Goal: Information Seeking & Learning: Learn about a topic

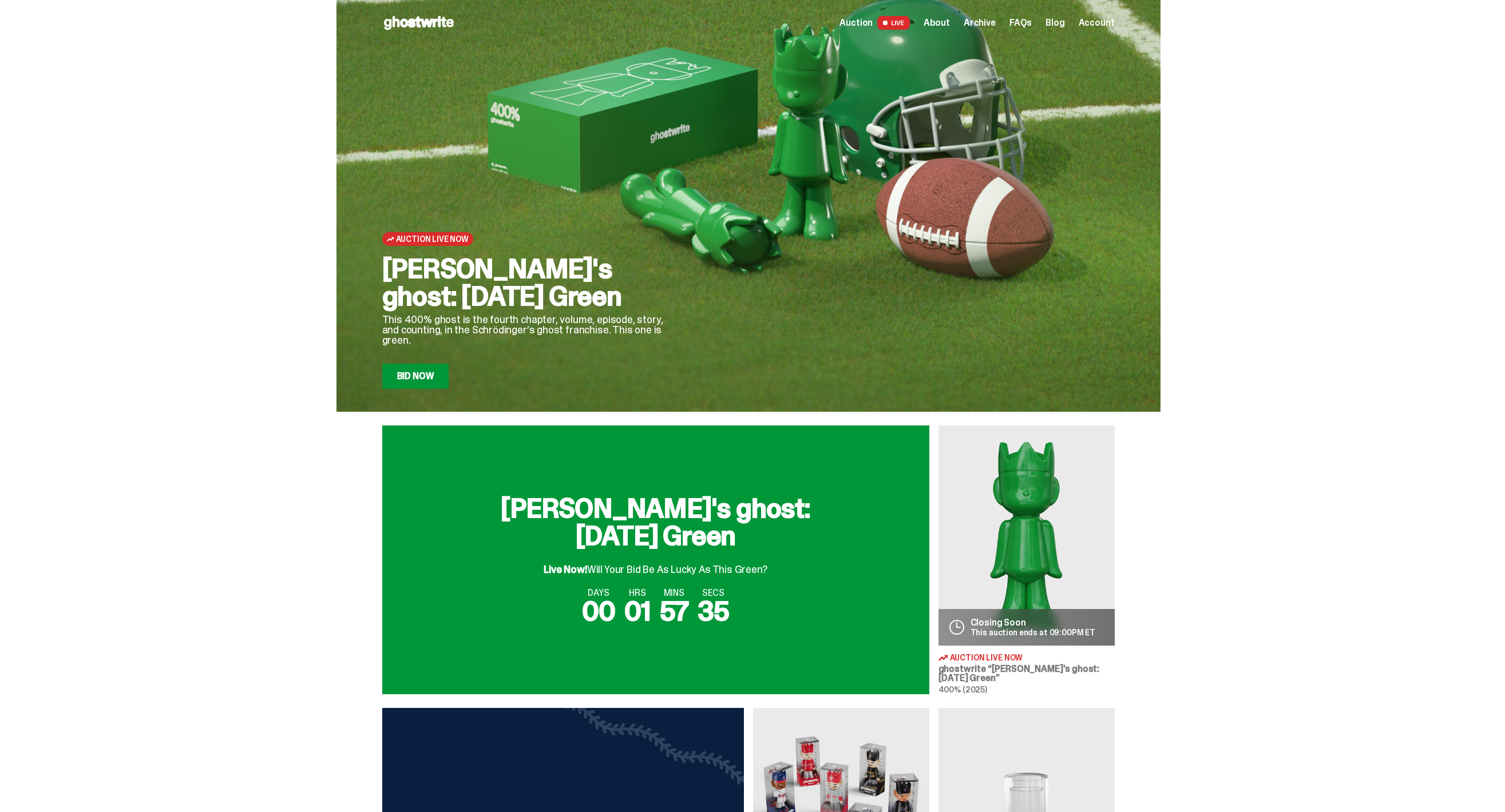
click at [422, 369] on link "Bid Now" at bounding box center [415, 376] width 67 height 25
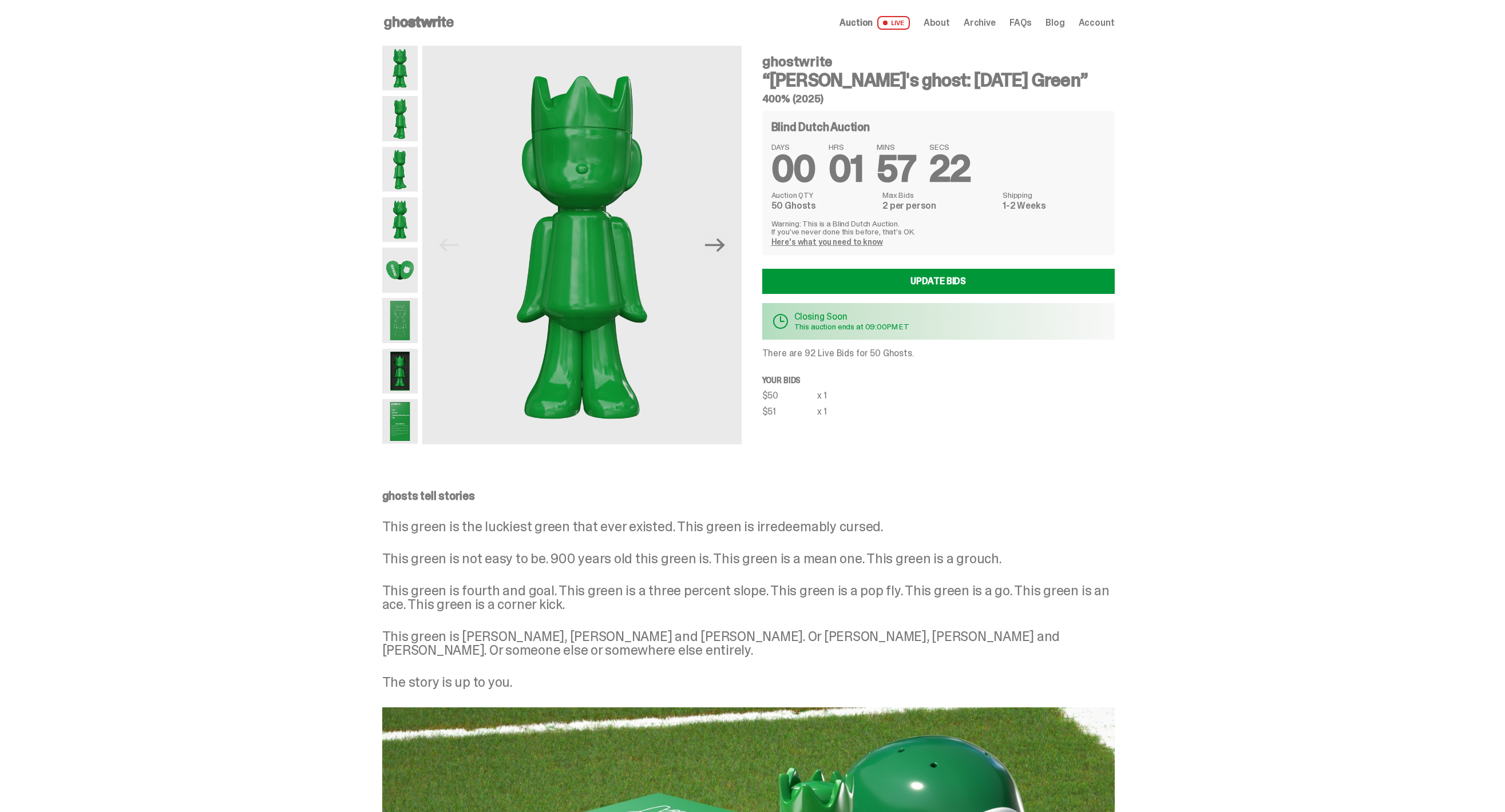
click at [394, 214] on img at bounding box center [400, 219] width 36 height 45
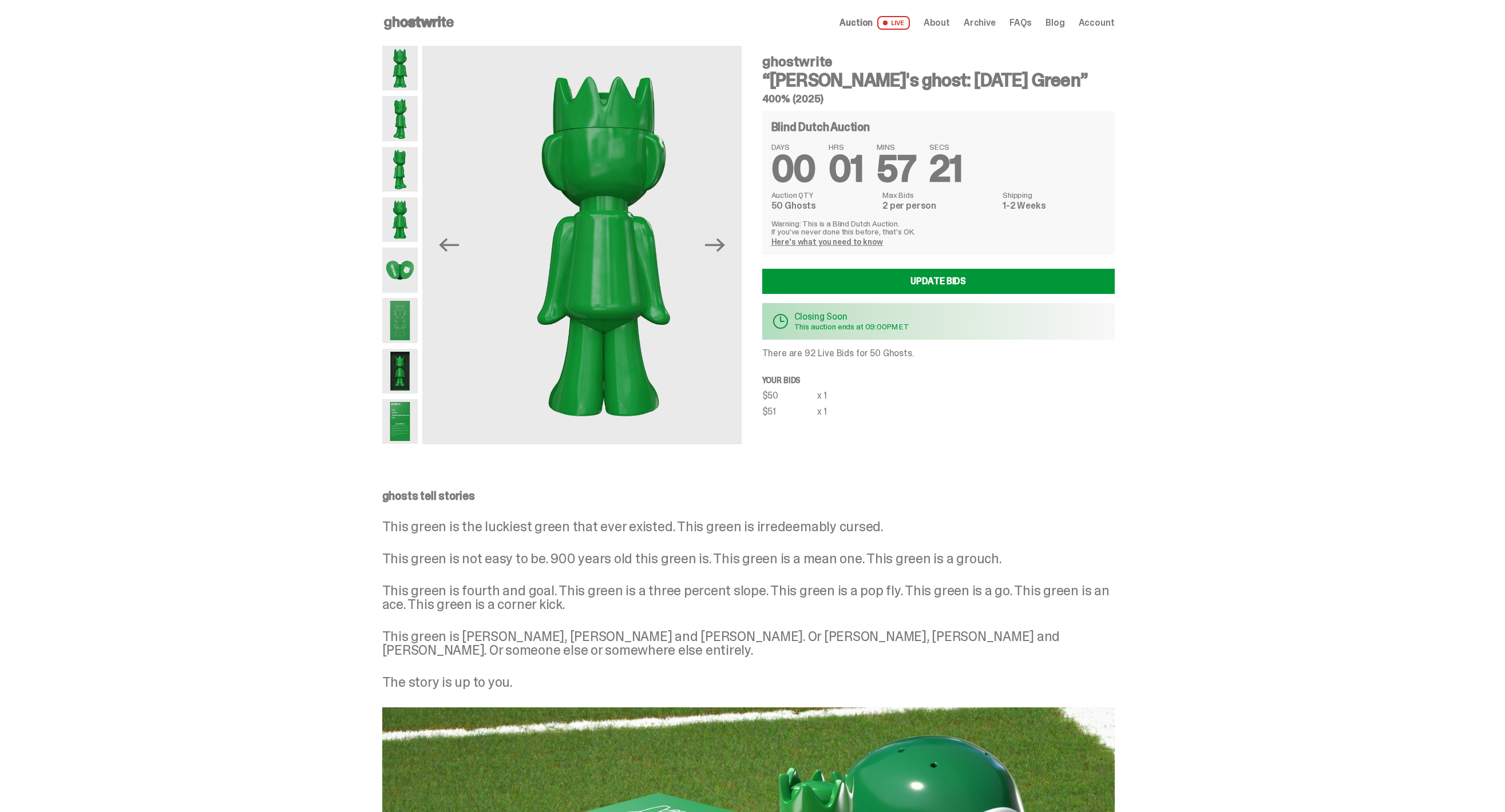
click at [401, 164] on img at bounding box center [400, 169] width 36 height 45
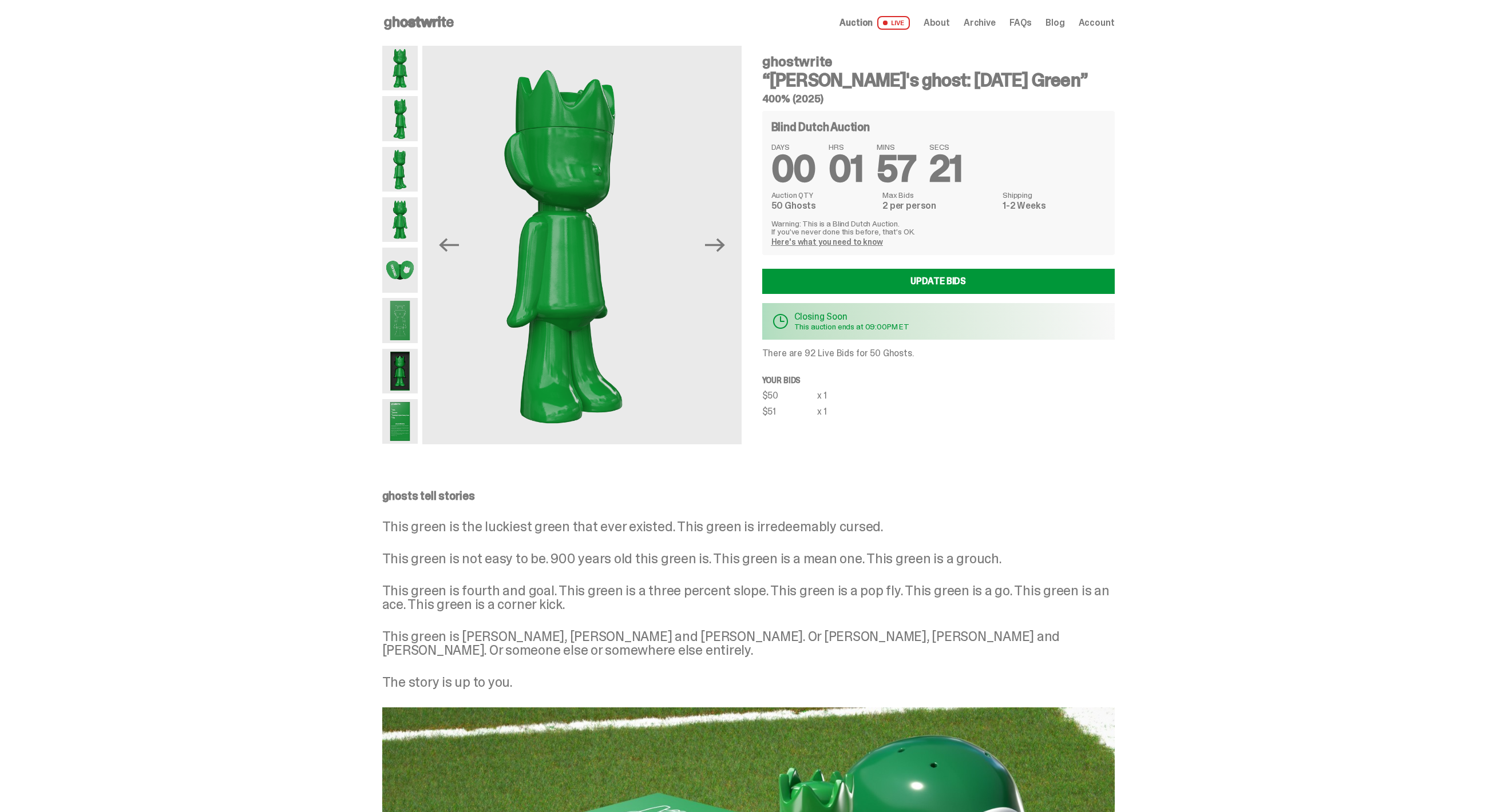
click at [401, 110] on img at bounding box center [400, 118] width 36 height 45
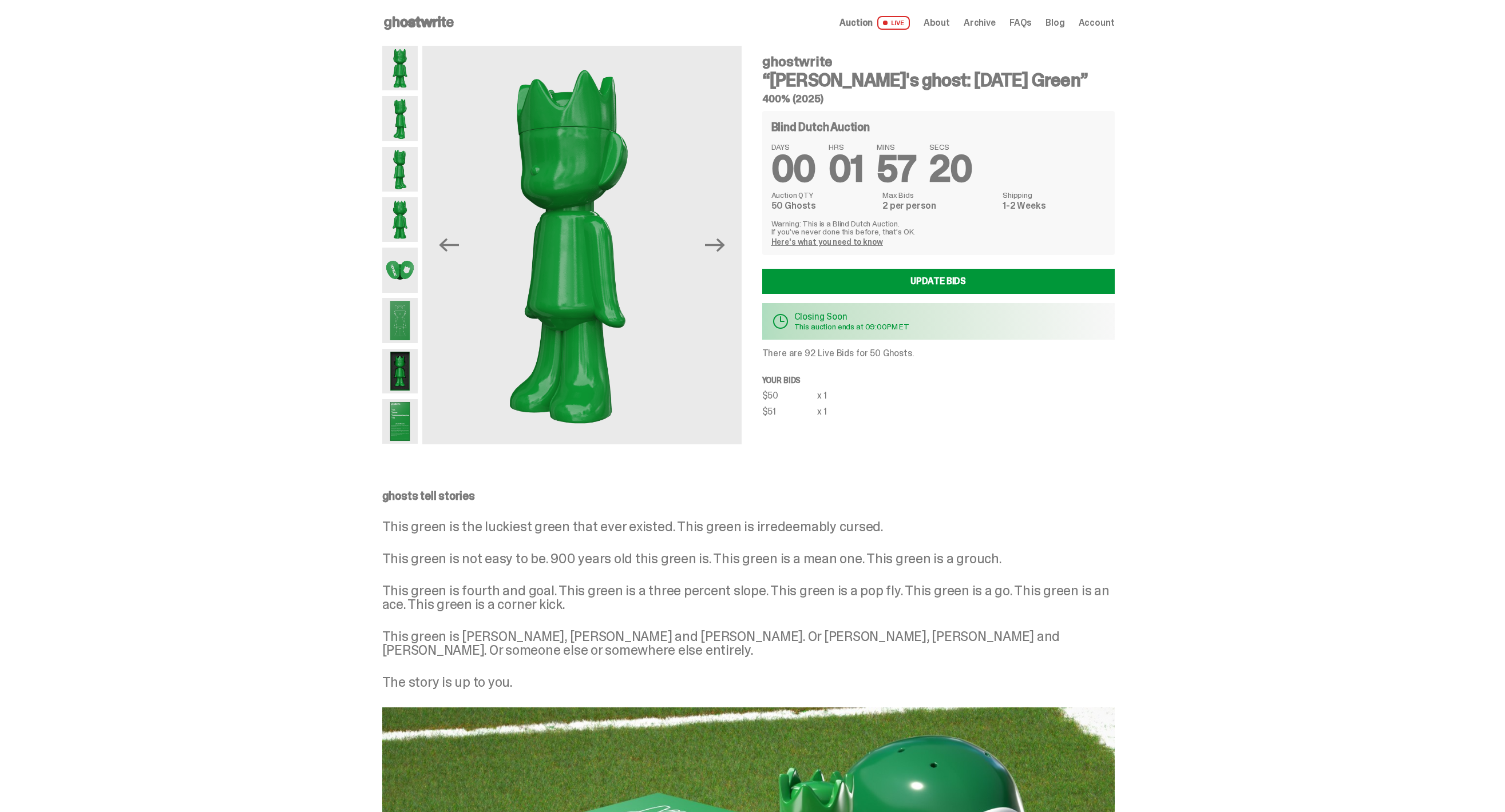
click at [401, 59] on img at bounding box center [400, 68] width 36 height 45
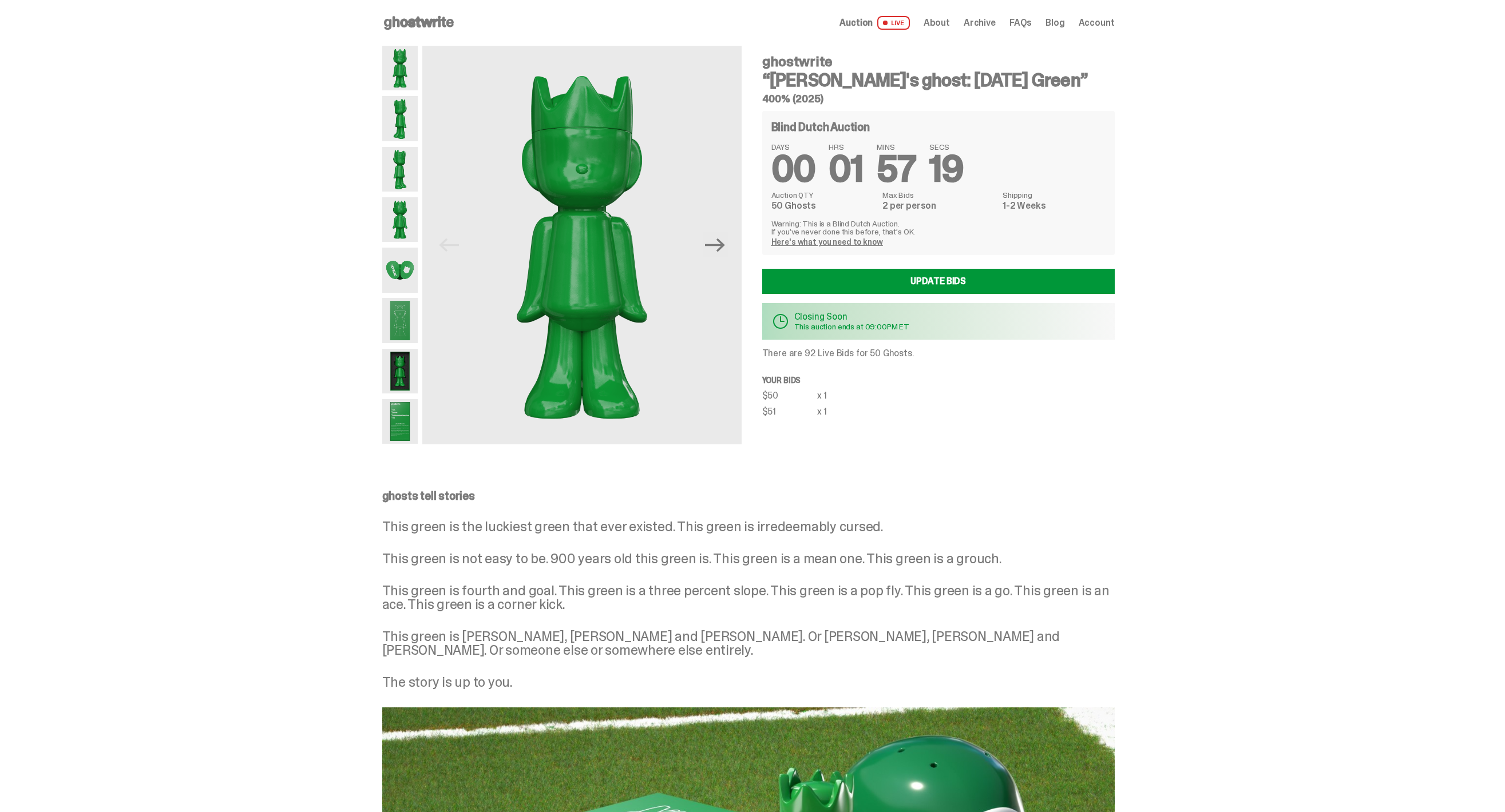
click at [403, 267] on img at bounding box center [400, 269] width 36 height 45
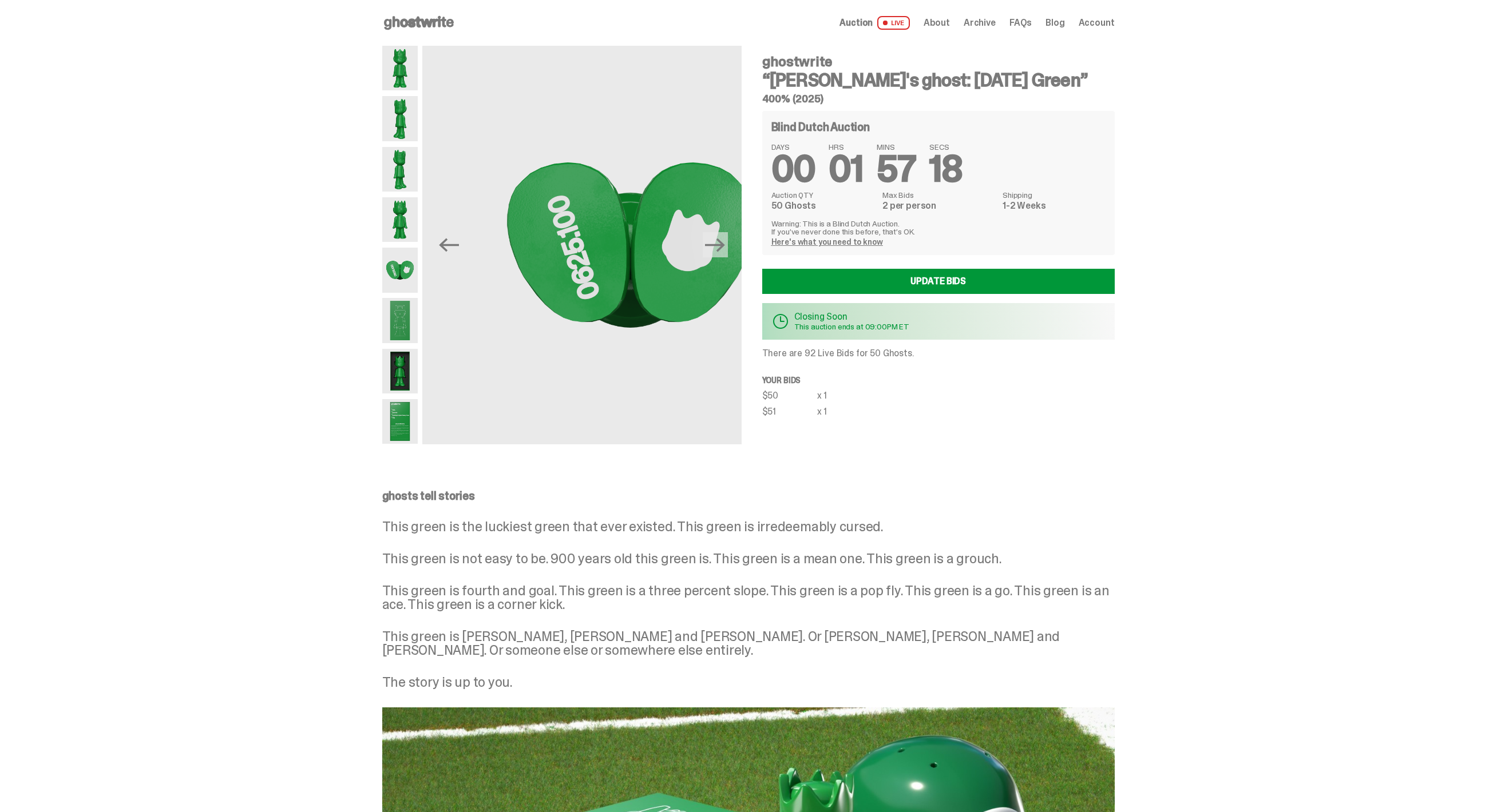
click at [405, 350] on img at bounding box center [400, 371] width 36 height 45
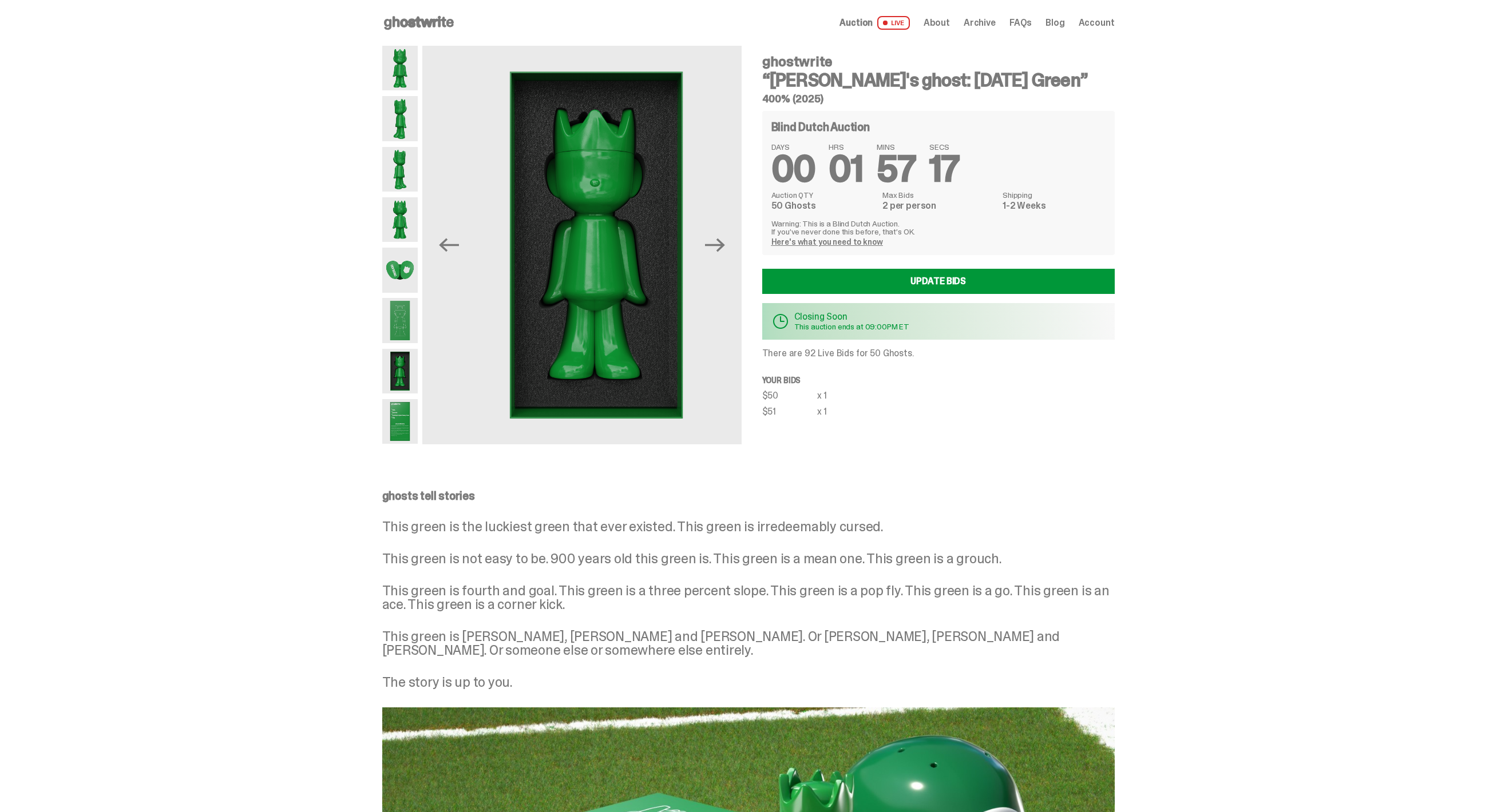
click at [406, 379] on img at bounding box center [400, 371] width 36 height 45
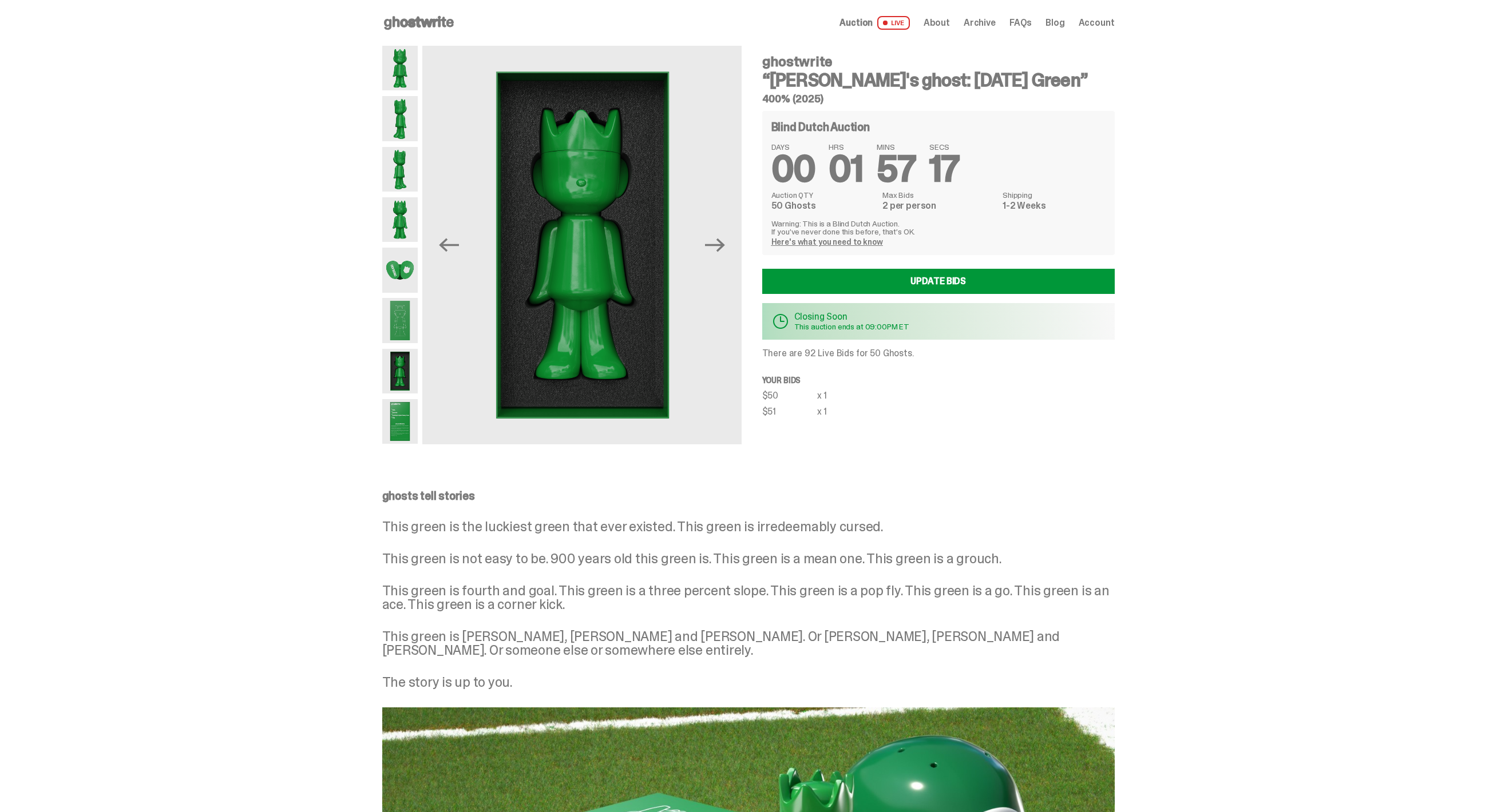
click at [408, 415] on img at bounding box center [400, 421] width 36 height 45
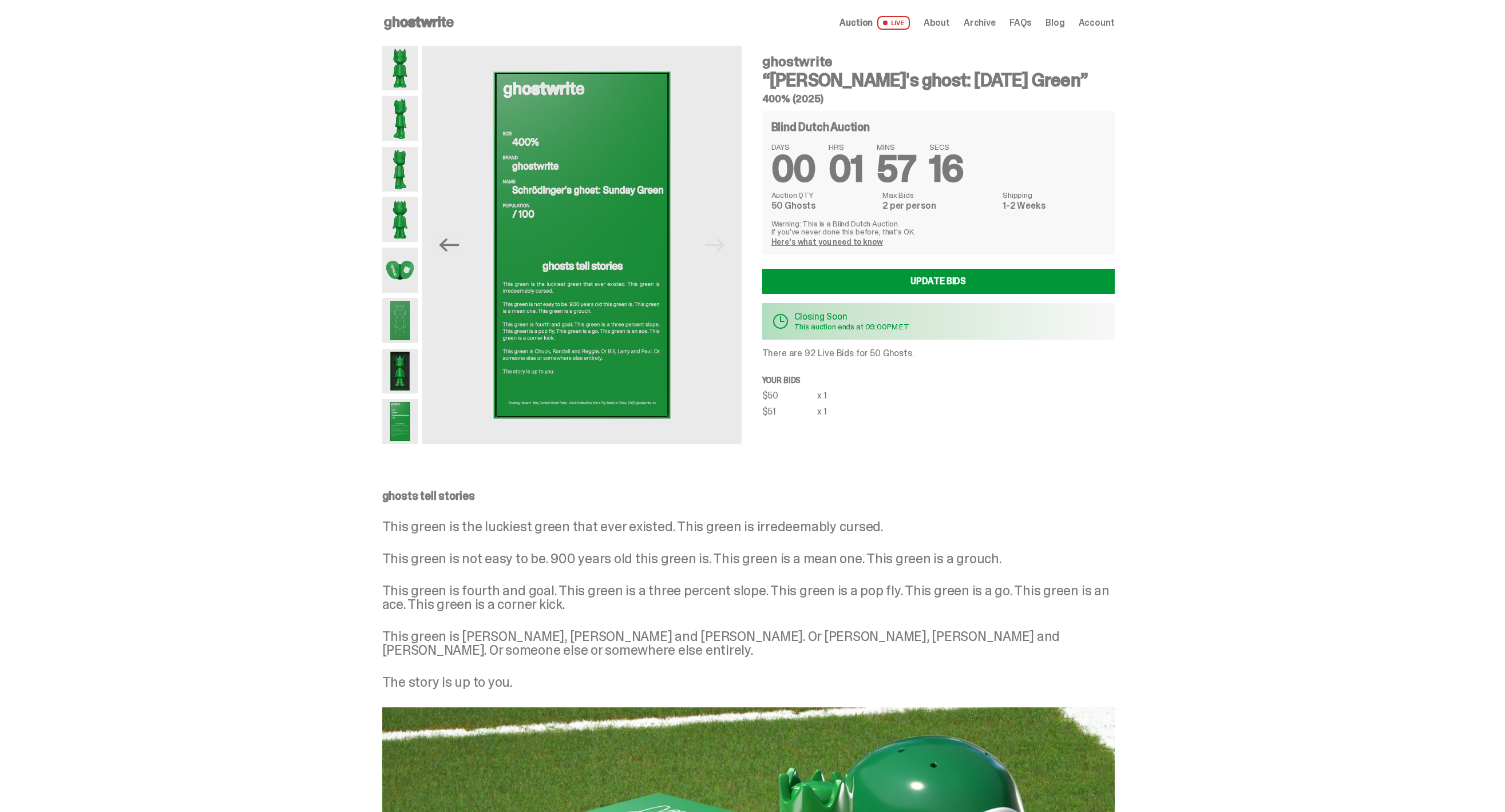
click at [404, 61] on img at bounding box center [400, 68] width 36 height 45
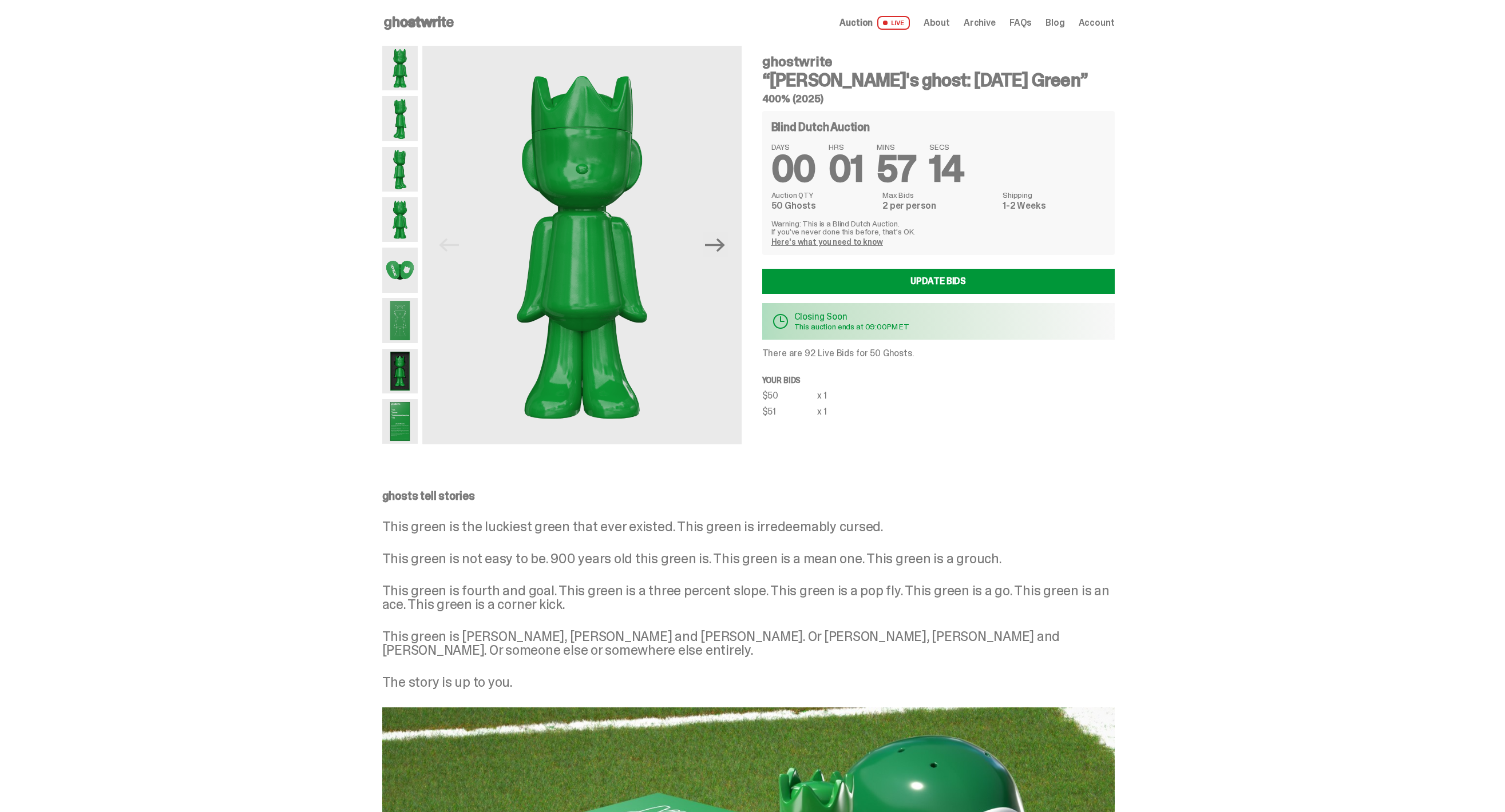
click at [872, 27] on span "Auction" at bounding box center [856, 23] width 33 height 9
click at [989, 25] on span "Archive" at bounding box center [979, 23] width 32 height 9
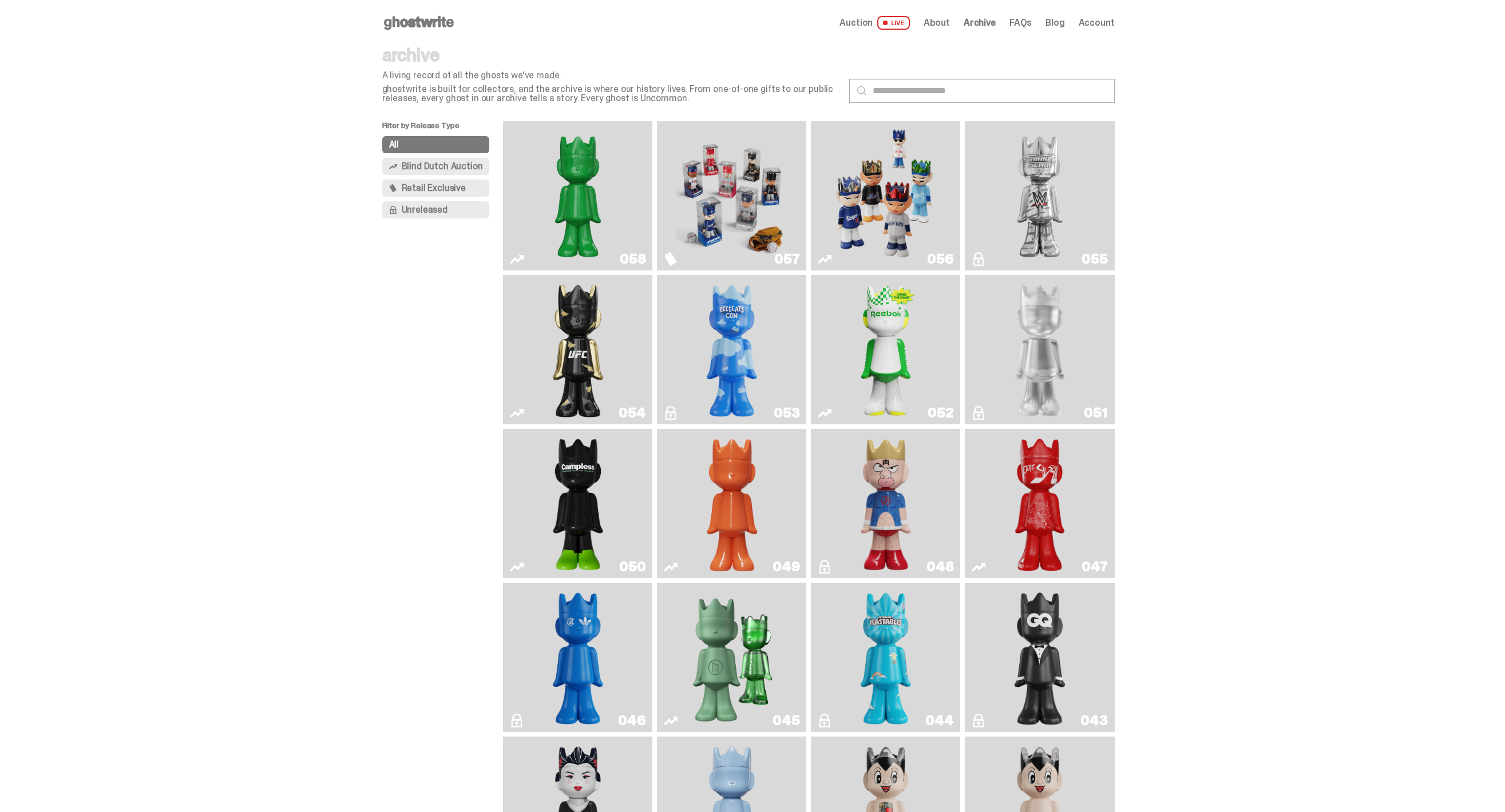
click at [628, 211] on img "Schrödinger's ghost: Sunday Green" at bounding box center [578, 195] width 112 height 140
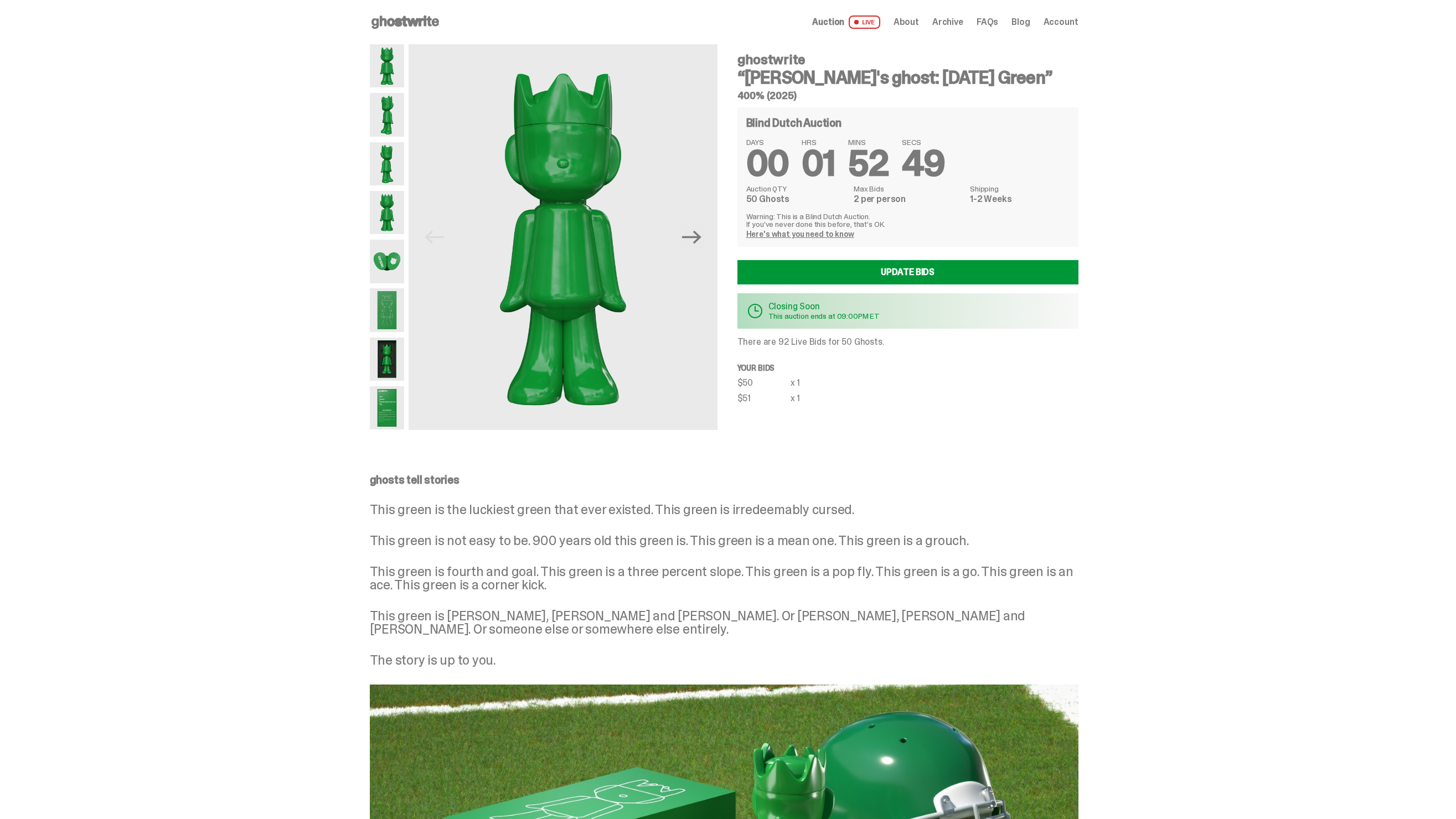
click at [951, 17] on span "Archive" at bounding box center [947, 22] width 31 height 9
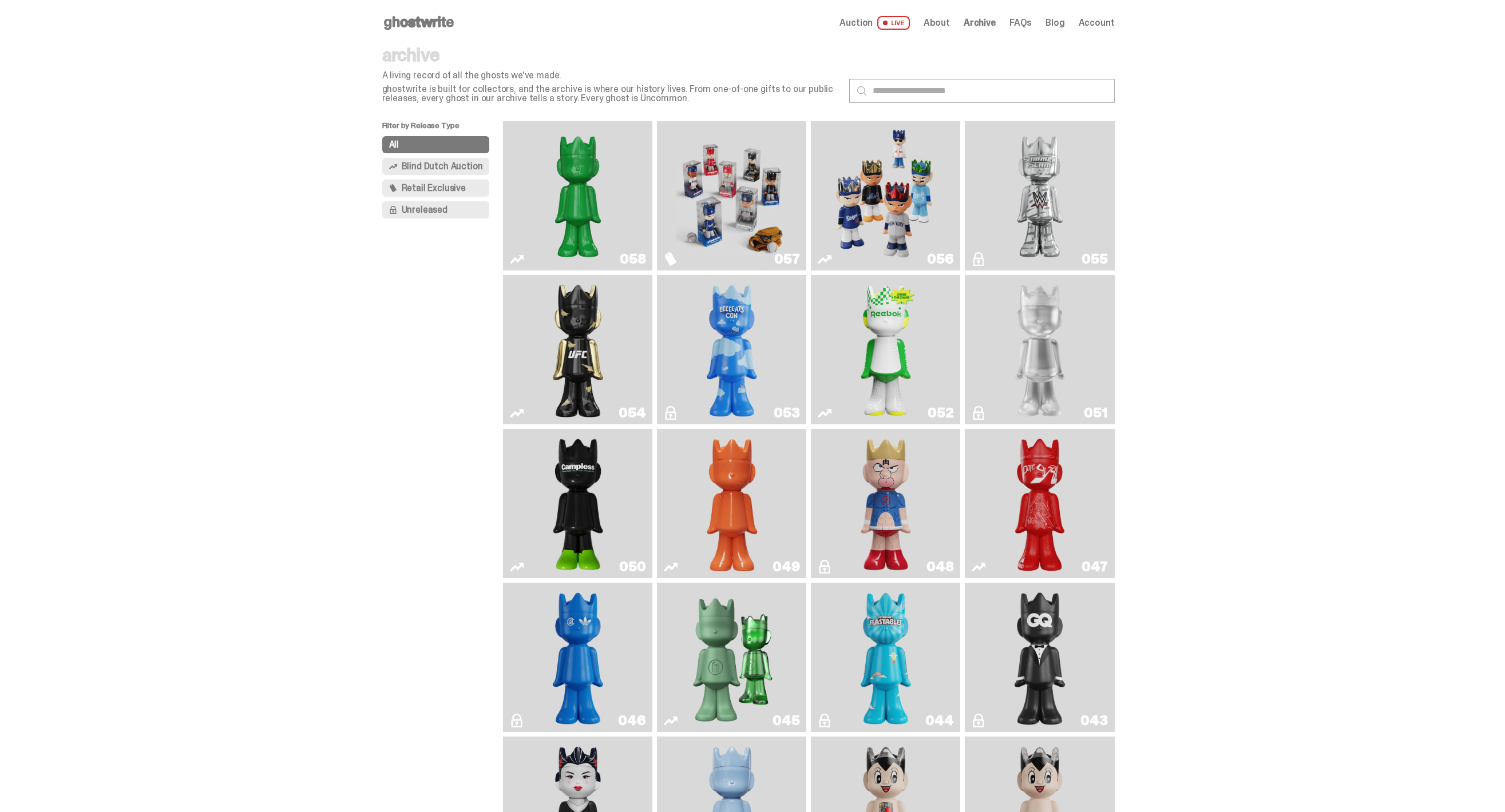
click at [612, 219] on img "Schrödinger's ghost: Sunday Green" at bounding box center [578, 195] width 112 height 140
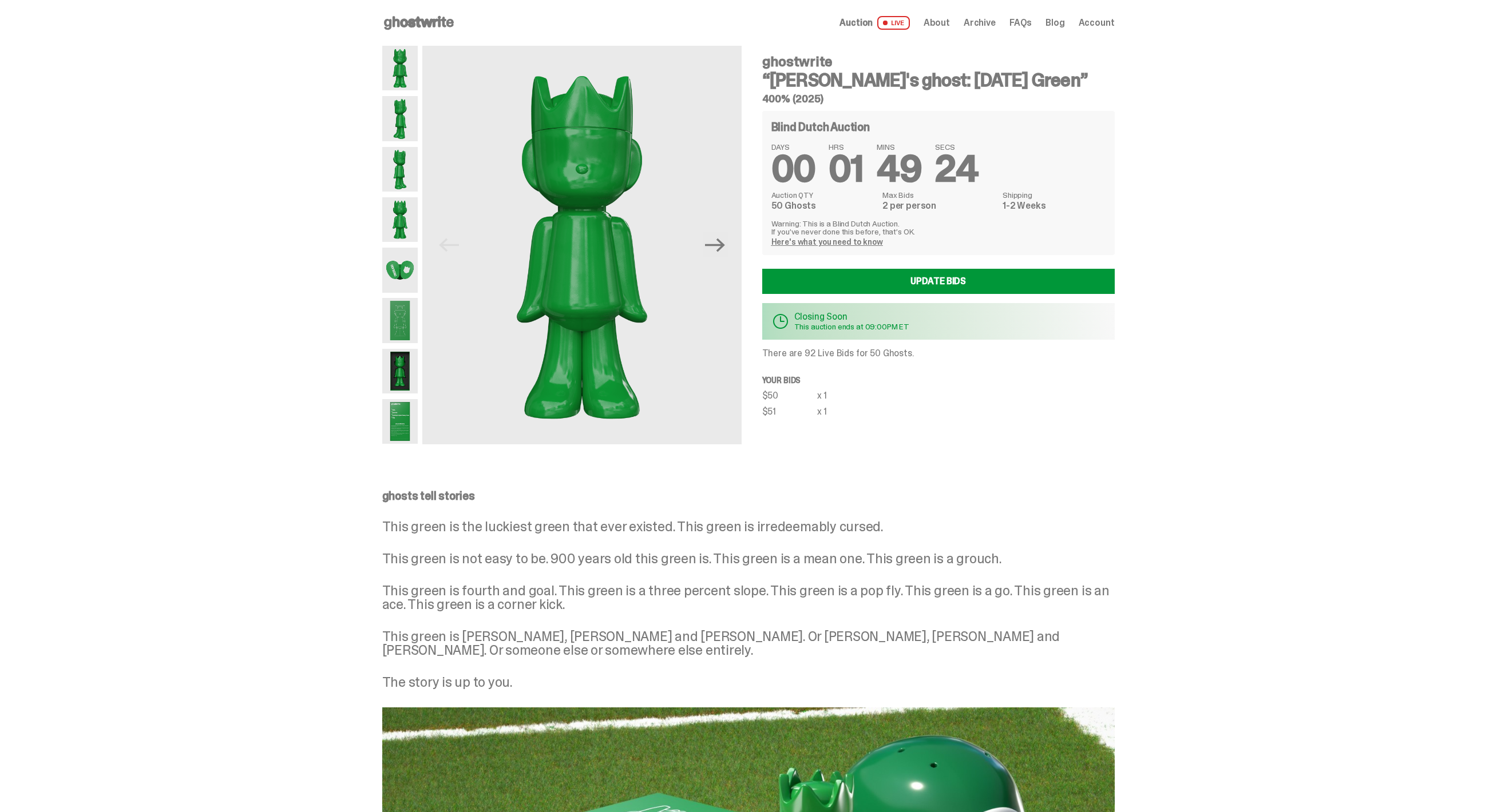
click at [981, 24] on span "Archive" at bounding box center [979, 23] width 32 height 9
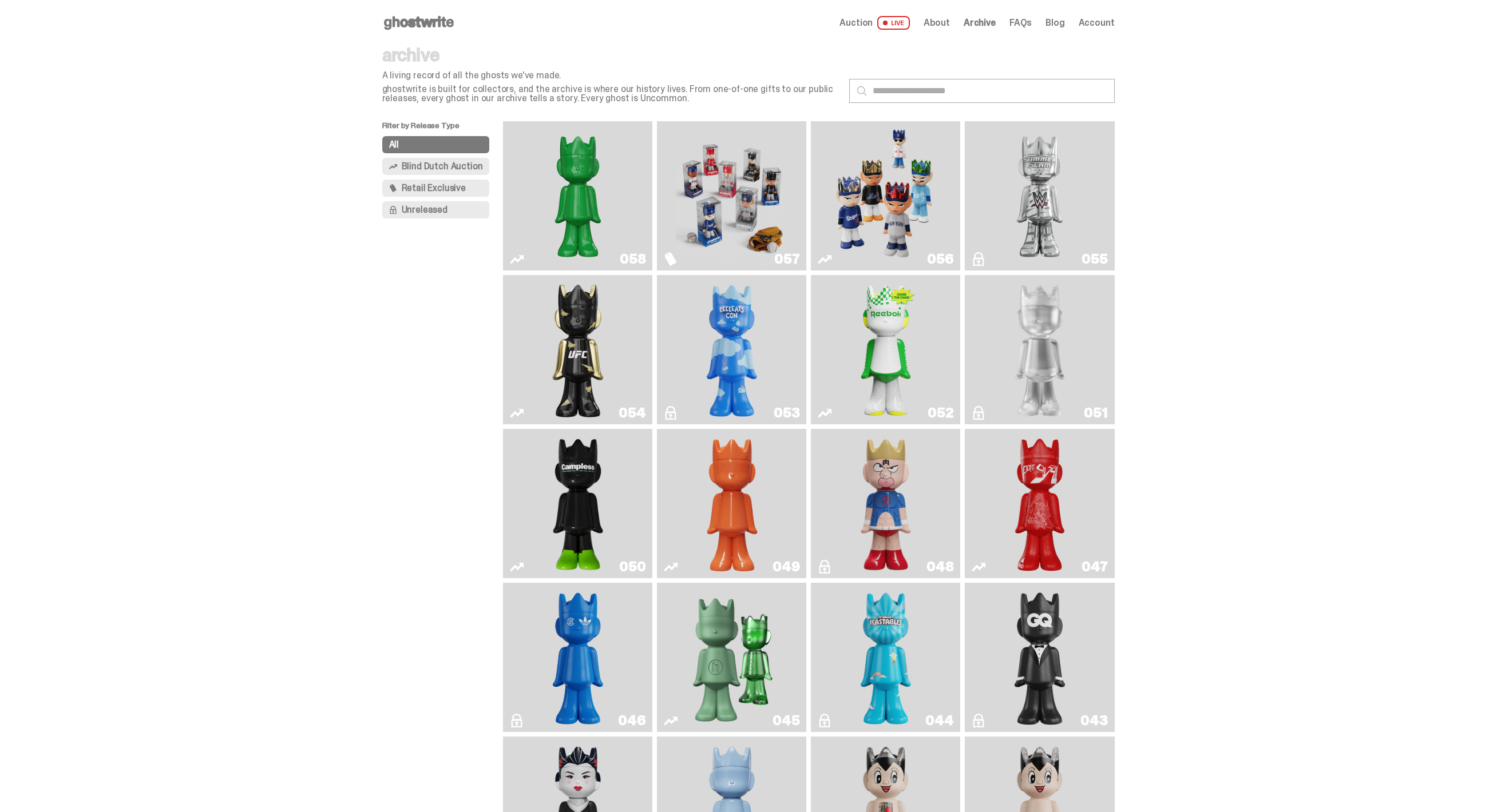
click at [771, 474] on link "049" at bounding box center [732, 503] width 136 height 140
click at [547, 237] on img "Schrödinger's ghost: Sunday Green" at bounding box center [578, 195] width 112 height 140
